Goal: Task Accomplishment & Management: Complete application form

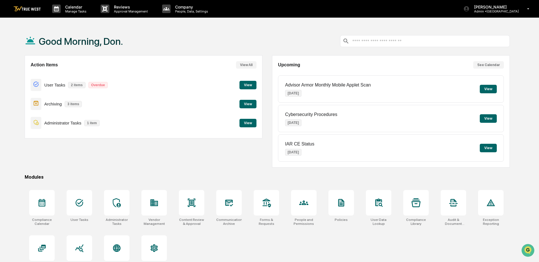
click at [243, 82] on button "View" at bounding box center [247, 85] width 17 height 8
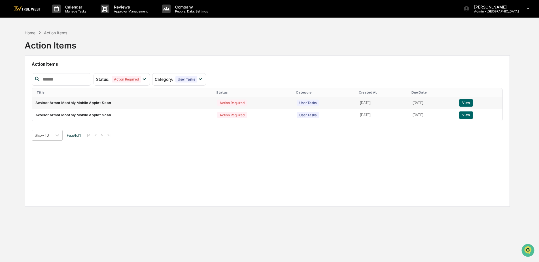
click at [473, 103] on button "View" at bounding box center [466, 102] width 14 height 7
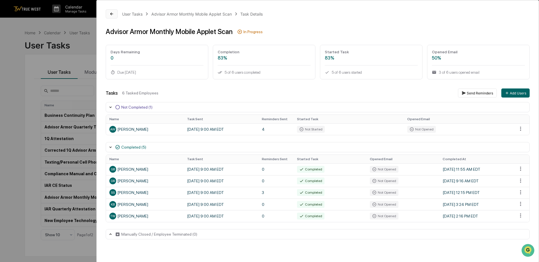
click at [110, 12] on icon at bounding box center [111, 14] width 5 height 5
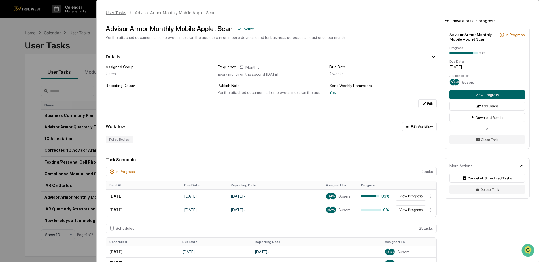
click at [109, 14] on div "User Tasks" at bounding box center [116, 12] width 20 height 5
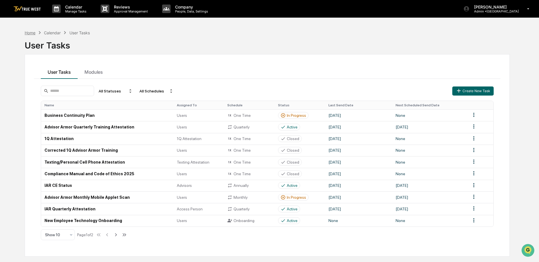
click at [35, 33] on div "Home" at bounding box center [30, 32] width 11 height 5
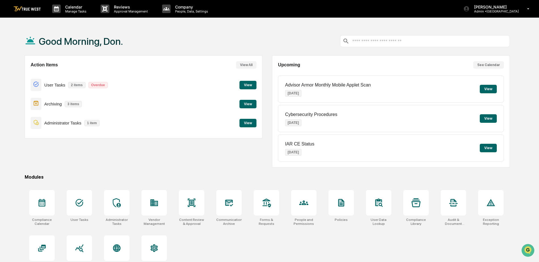
click at [245, 86] on button "View" at bounding box center [247, 85] width 17 height 8
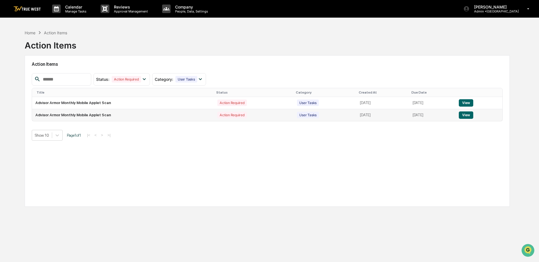
click at [469, 114] on button "View" at bounding box center [466, 114] width 14 height 7
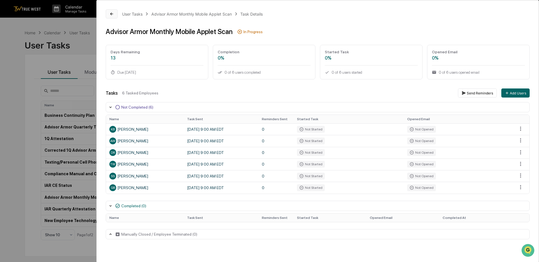
click at [107, 14] on button at bounding box center [112, 13] width 12 height 9
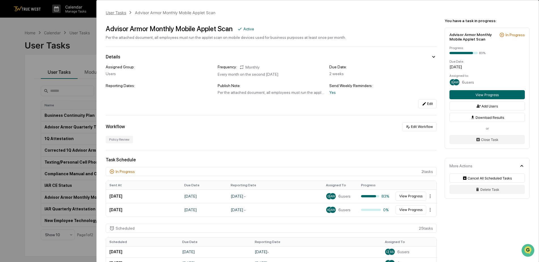
click at [118, 13] on div "User Tasks" at bounding box center [116, 12] width 20 height 5
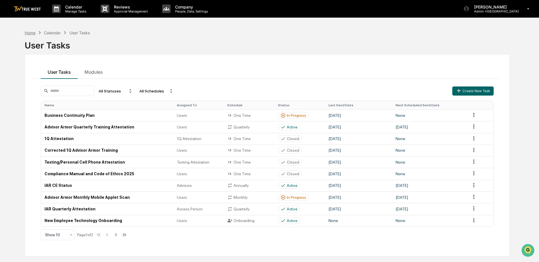
click at [34, 31] on div "Home" at bounding box center [30, 32] width 11 height 5
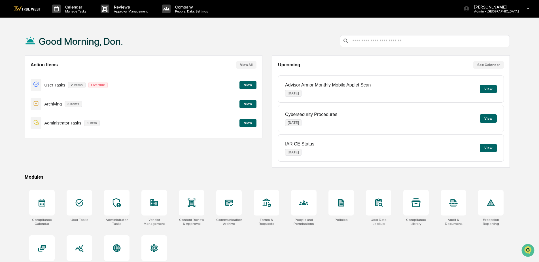
click at [248, 104] on button "View" at bounding box center [247, 104] width 17 height 8
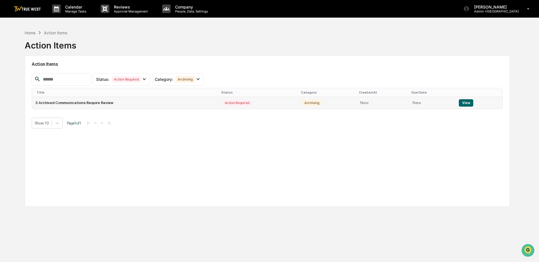
click at [463, 101] on button "View" at bounding box center [466, 102] width 14 height 7
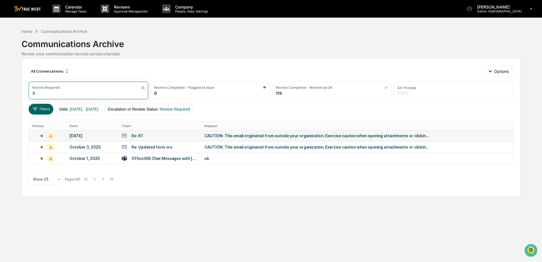
click at [227, 137] on div "CAUTION: This email originated from outside your organization. Exercise caution…" at bounding box center [317, 135] width 227 height 5
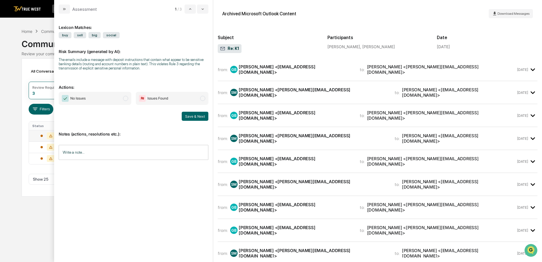
click at [366, 76] on div "from: GB [PERSON_NAME] <[EMAIL_ADDRESS][DOMAIN_NAME]> to: [PERSON_NAME] <[PERSO…" at bounding box center [378, 72] width 320 height 18
click at [530, 70] on icon "modal" at bounding box center [532, 69] width 9 height 9
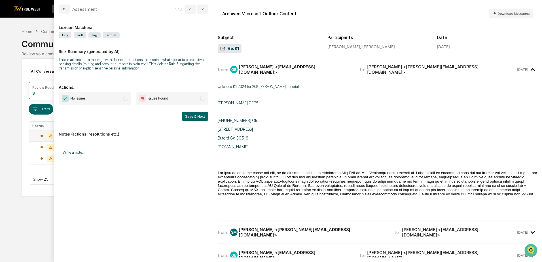
click at [530, 68] on icon "modal" at bounding box center [532, 69] width 4 height 3
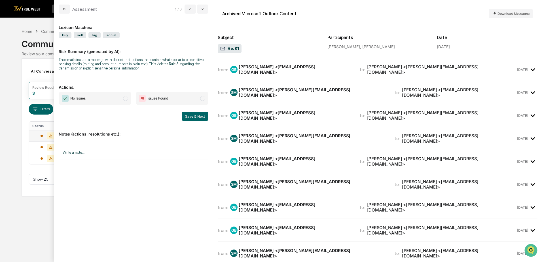
click at [530, 91] on icon "modal" at bounding box center [532, 92] width 4 height 3
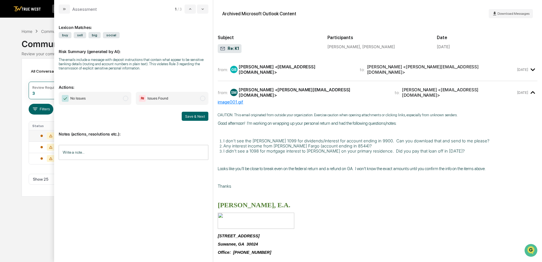
click at [529, 88] on icon "modal" at bounding box center [532, 92] width 9 height 9
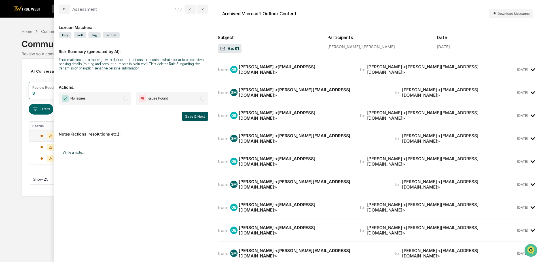
click at [185, 116] on button "Save & Next" at bounding box center [195, 116] width 27 height 9
click at [195, 116] on button "Save & Next" at bounding box center [195, 116] width 27 height 9
click at [64, 100] on img "modal" at bounding box center [65, 98] width 7 height 7
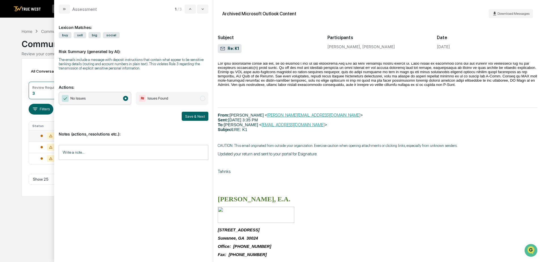
scroll to position [623, 0]
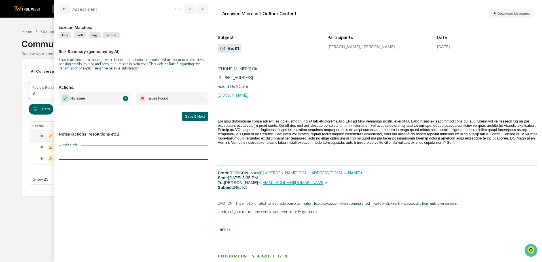
click at [81, 152] on input "Write a note..." at bounding box center [134, 152] width 150 height 15
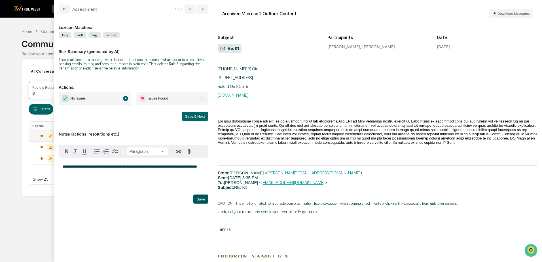
click at [205, 199] on button "Save" at bounding box center [200, 198] width 15 height 9
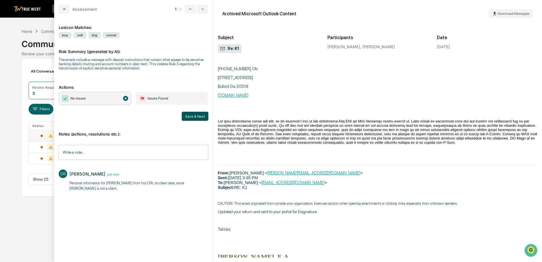
click at [196, 113] on button "Save & Next" at bounding box center [195, 116] width 27 height 9
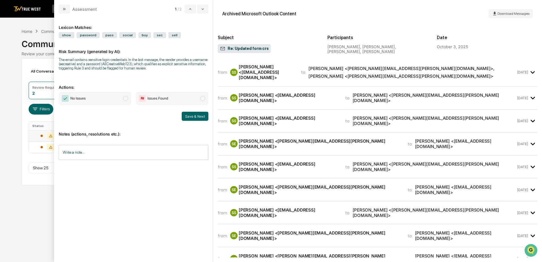
click at [458, 75] on span "[PERSON_NAME] <[PERSON_NAME][EMAIL_ADDRESS][PERSON_NAME][DOMAIN_NAME]> , [PERSO…" at bounding box center [411, 72] width 207 height 13
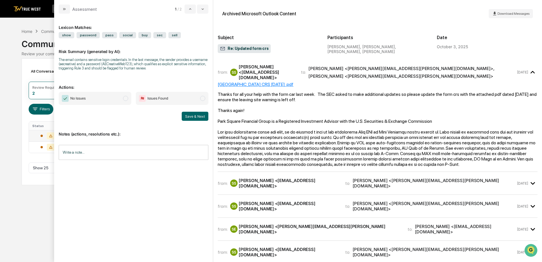
click at [531, 178] on icon "modal" at bounding box center [532, 182] width 9 height 9
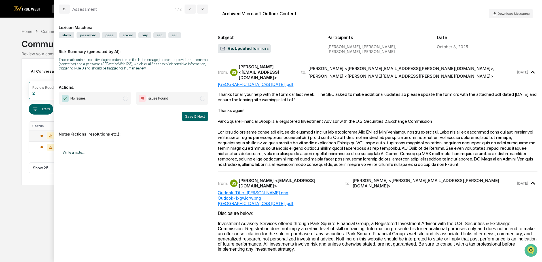
click at [530, 71] on icon "modal" at bounding box center [532, 72] width 4 height 3
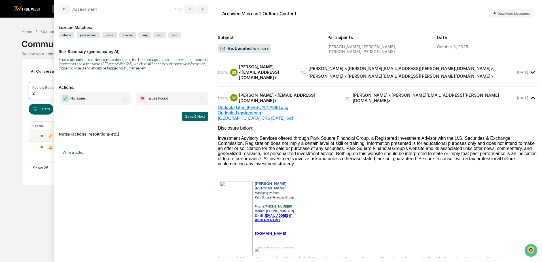
click at [528, 93] on icon "modal" at bounding box center [532, 97] width 9 height 9
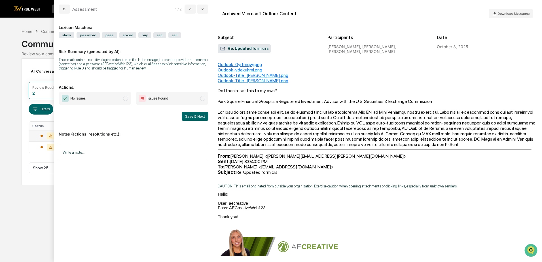
scroll to position [227, 0]
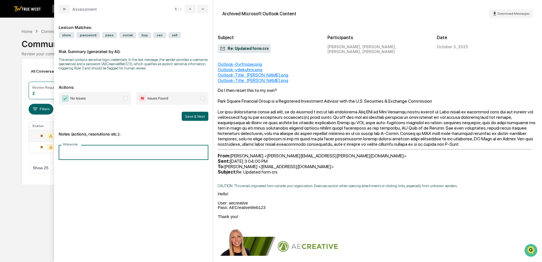
click at [74, 153] on input "Write a note..." at bounding box center [134, 152] width 150 height 15
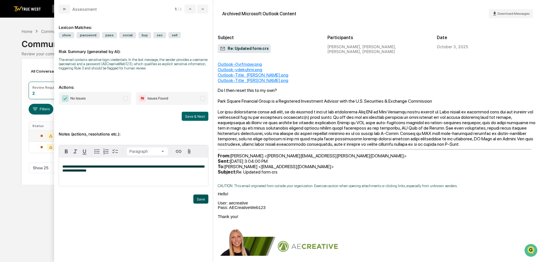
click at [198, 196] on button "Save" at bounding box center [200, 198] width 15 height 9
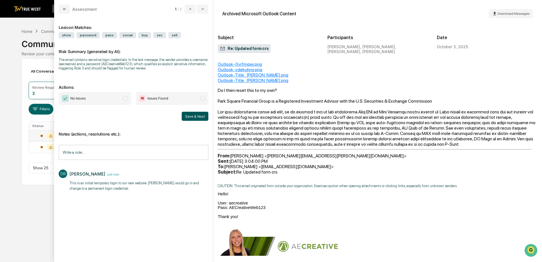
click at [197, 114] on button "Save & Next" at bounding box center [195, 116] width 27 height 9
click at [197, 115] on button "Save & Next" at bounding box center [195, 116] width 27 height 9
click at [193, 118] on button "Save & Next" at bounding box center [195, 116] width 27 height 9
click at [63, 98] on img "modal" at bounding box center [65, 98] width 7 height 7
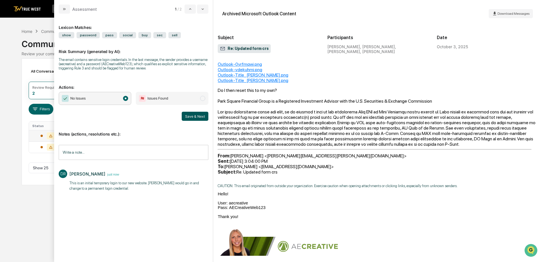
click at [196, 112] on button "Save & Next" at bounding box center [195, 116] width 27 height 9
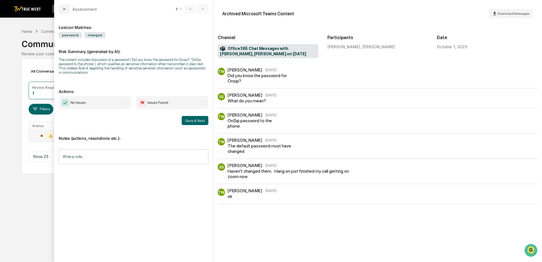
click at [408, 75] on div "TW [PERSON_NAME] [DATE] Did you know the password for Onsip?" at bounding box center [378, 76] width 320 height 16
click at [79, 159] on input "Write a note..." at bounding box center [134, 156] width 150 height 15
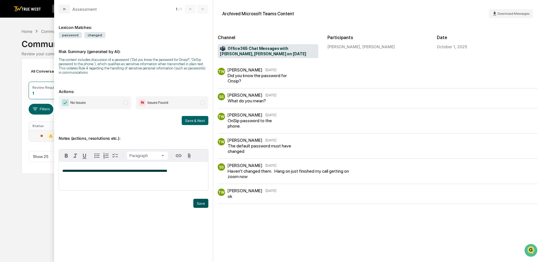
click at [201, 205] on button "Save" at bounding box center [200, 203] width 15 height 9
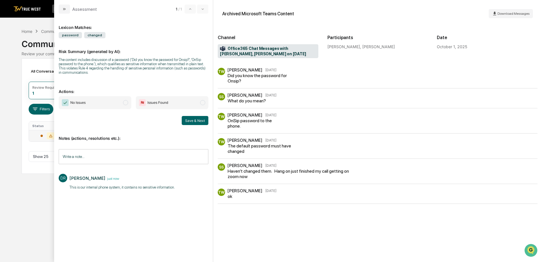
click at [69, 98] on span "No Issues" at bounding box center [95, 102] width 73 height 13
click at [186, 118] on button "Save & Next" at bounding box center [195, 120] width 27 height 9
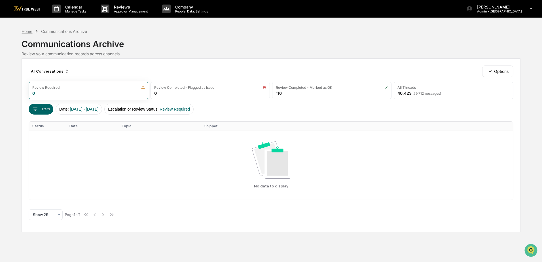
click at [24, 33] on div "Home" at bounding box center [27, 31] width 11 height 5
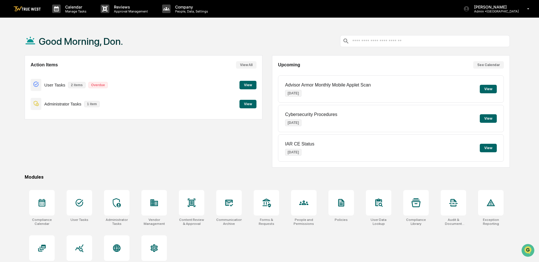
click at [248, 105] on button "View" at bounding box center [247, 104] width 17 height 8
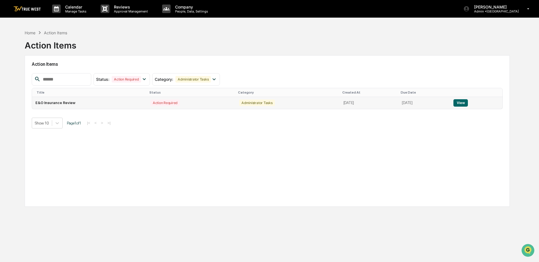
click at [465, 102] on button "View" at bounding box center [460, 102] width 14 height 7
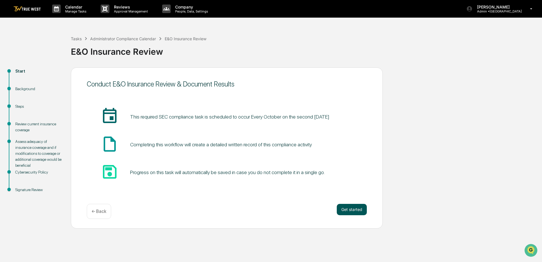
click at [347, 210] on button "Get started" at bounding box center [352, 209] width 30 height 11
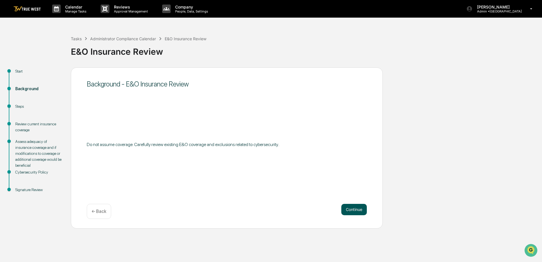
click at [348, 207] on button "Continue" at bounding box center [353, 209] width 25 height 11
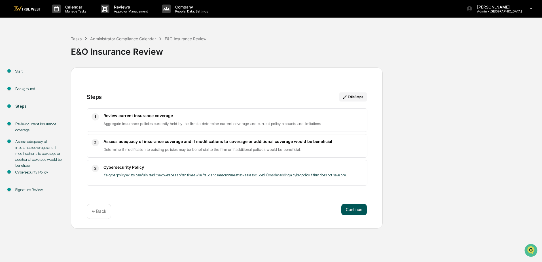
click at [350, 207] on button "Continue" at bounding box center [353, 209] width 25 height 11
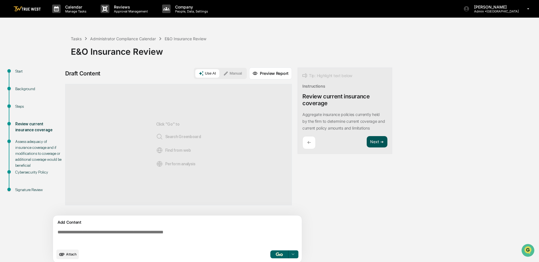
click at [380, 142] on button "Next ➔" at bounding box center [377, 142] width 21 height 12
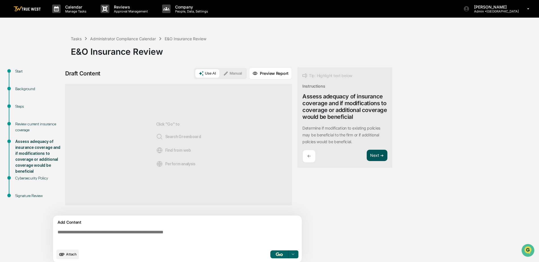
click at [373, 155] on button "Next ➔" at bounding box center [377, 156] width 21 height 12
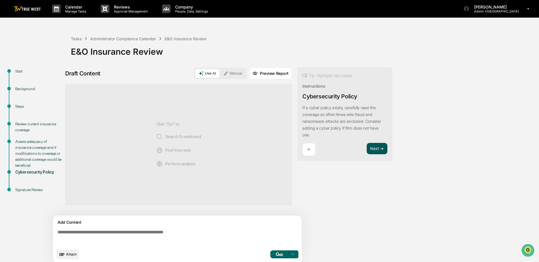
click at [380, 147] on button "Next ➔" at bounding box center [377, 149] width 21 height 12
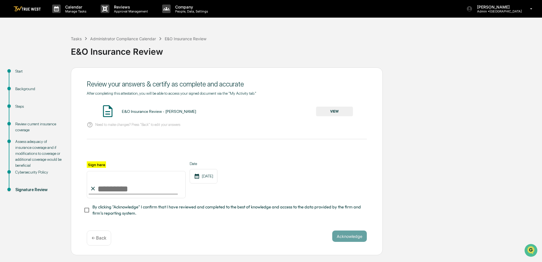
click at [333, 112] on button "VIEW" at bounding box center [334, 112] width 37 height 10
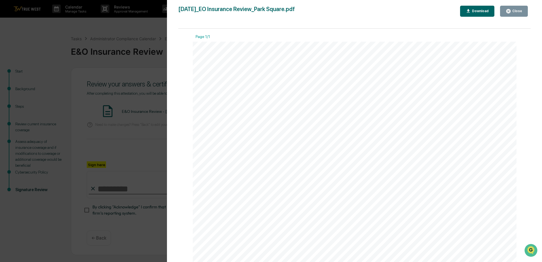
click at [514, 12] on div "Close" at bounding box center [516, 11] width 11 height 4
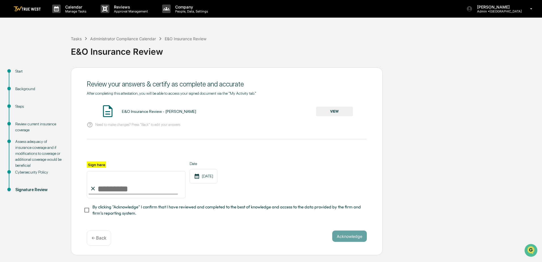
click at [119, 165] on div "Sign here" at bounding box center [136, 179] width 99 height 37
click at [109, 187] on input "Sign here" at bounding box center [136, 184] width 99 height 27
type input "**********"
click at [350, 238] on button "Acknowledge" at bounding box center [349, 235] width 35 height 11
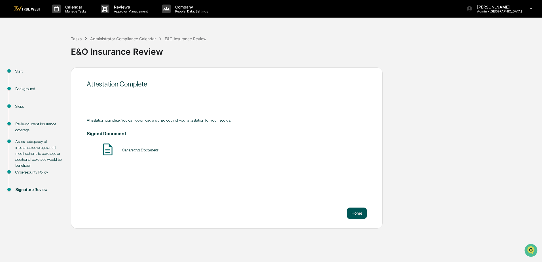
click at [356, 210] on button "Home" at bounding box center [357, 212] width 20 height 11
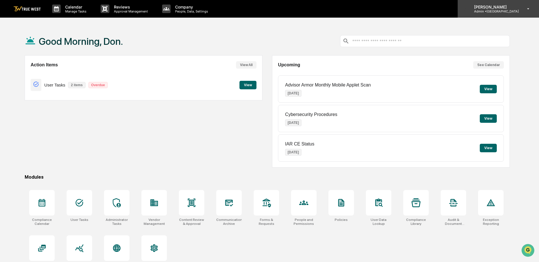
click at [528, 5] on div "[PERSON_NAME] Admin • [GEOGRAPHIC_DATA]" at bounding box center [498, 9] width 81 height 18
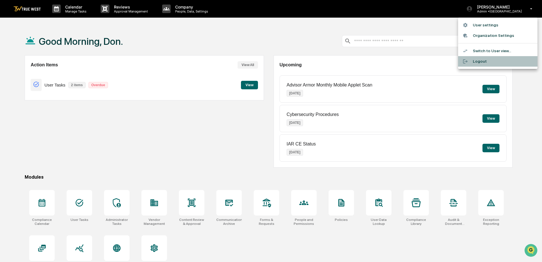
click at [477, 64] on li "Logout" at bounding box center [497, 61] width 79 height 10
